Goal: Task Accomplishment & Management: Manage account settings

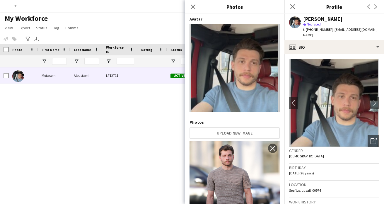
click at [4, 6] on app-icon "Menu" at bounding box center [6, 6] width 5 height 5
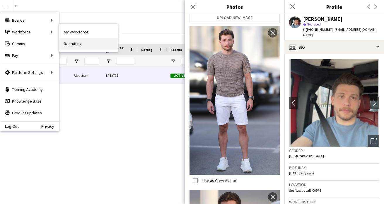
click at [79, 42] on link "Recruiting" at bounding box center [88, 44] width 59 height 12
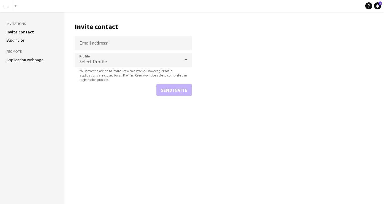
click at [35, 57] on link "Application webpage" at bounding box center [24, 59] width 37 height 5
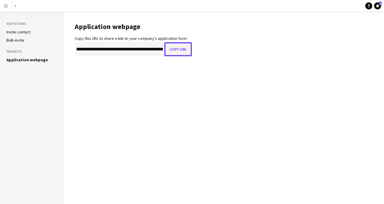
click at [175, 50] on button "Copy URL" at bounding box center [178, 49] width 28 height 14
click at [6, 10] on button "Menu" at bounding box center [6, 6] width 12 height 12
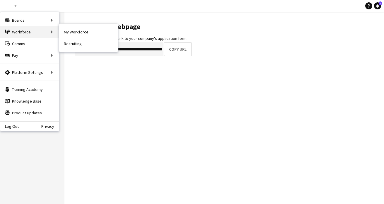
click at [10, 32] on div "Workforce Workforce" at bounding box center [29, 32] width 59 height 12
click at [71, 33] on link "My Workforce" at bounding box center [88, 32] width 59 height 12
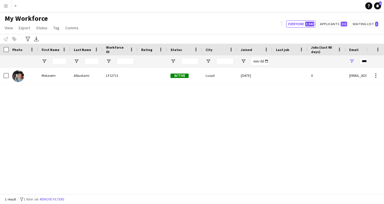
click at [6, 6] on app-icon "Menu" at bounding box center [6, 6] width 5 height 5
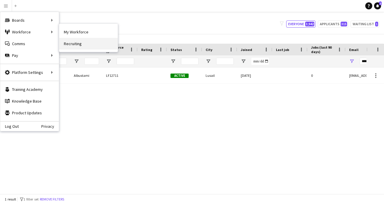
click at [79, 42] on link "Recruiting" at bounding box center [88, 44] width 59 height 12
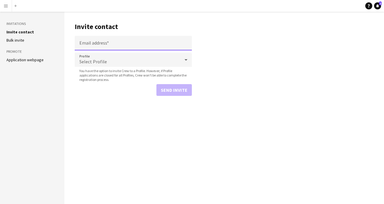
click at [118, 43] on input "Email address" at bounding box center [133, 43] width 117 height 15
paste input "**********"
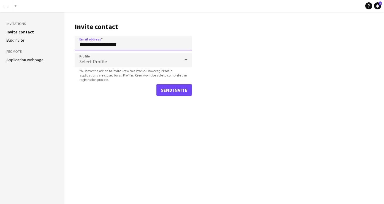
type input "**********"
click at [103, 62] on span "Select Profile" at bounding box center [93, 62] width 28 height 6
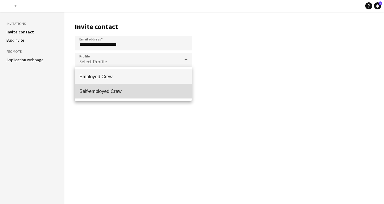
click at [94, 94] on mat-option "Self-employed Crew" at bounding box center [133, 91] width 117 height 15
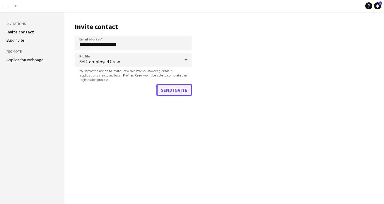
click at [175, 93] on button "Send invite" at bounding box center [174, 90] width 35 height 12
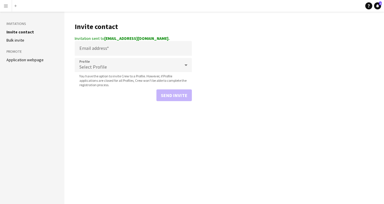
click at [4, 4] on app-icon "Menu" at bounding box center [6, 6] width 5 height 5
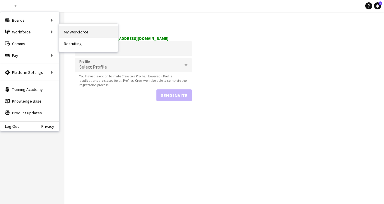
click at [67, 32] on link "My Workforce" at bounding box center [88, 32] width 59 height 12
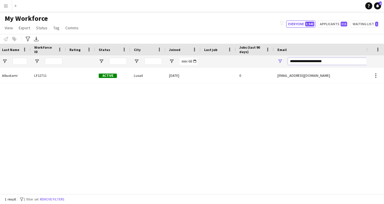
drag, startPoint x: 334, startPoint y: 62, endPoint x: 221, endPoint y: 22, distance: 120.2
click at [209, 55] on div "Workforce Details Photo First Name Last Name" at bounding box center [246, 56] width 636 height 24
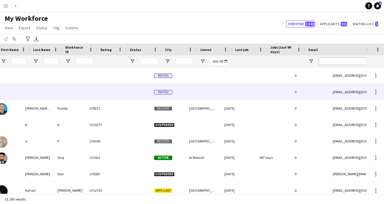
scroll to position [0, 16]
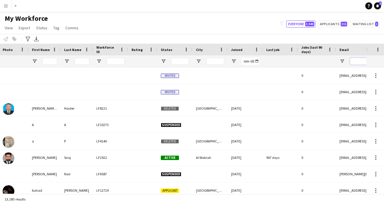
paste input "**********"
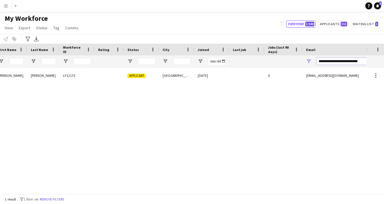
scroll to position [0, 0]
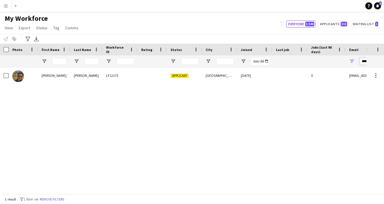
type input "**********"
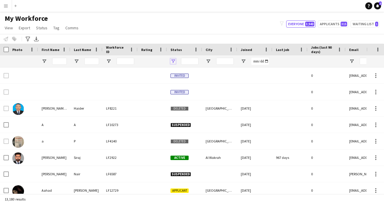
click at [174, 64] on span "Open Filter Menu" at bounding box center [173, 61] width 5 height 5
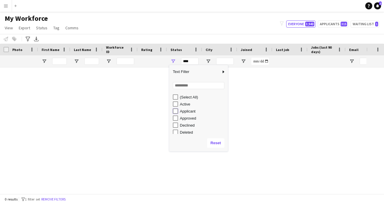
type input "**********"
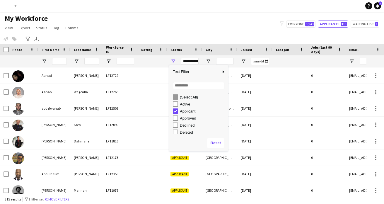
click at [153, 66] on div at bounding box center [152, 61] width 22 height 12
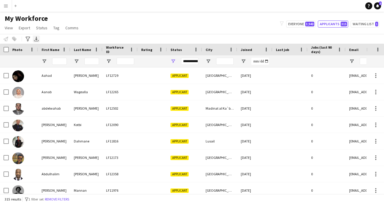
click at [38, 38] on icon "Export XLSX" at bounding box center [36, 39] width 5 height 5
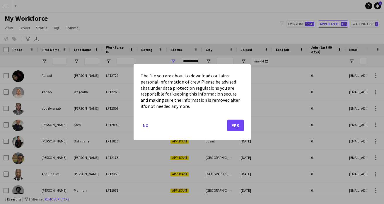
drag, startPoint x: 234, startPoint y: 125, endPoint x: 205, endPoint y: 120, distance: 29.8
click at [205, 123] on mat-dialog-actions "No Yes" at bounding box center [192, 127] width 103 height 25
click at [205, 120] on mat-dialog-actions "No Yes" at bounding box center [192, 127] width 103 height 25
click at [232, 126] on button "Yes" at bounding box center [235, 125] width 16 height 12
